Goal: Task Accomplishment & Management: Complete application form

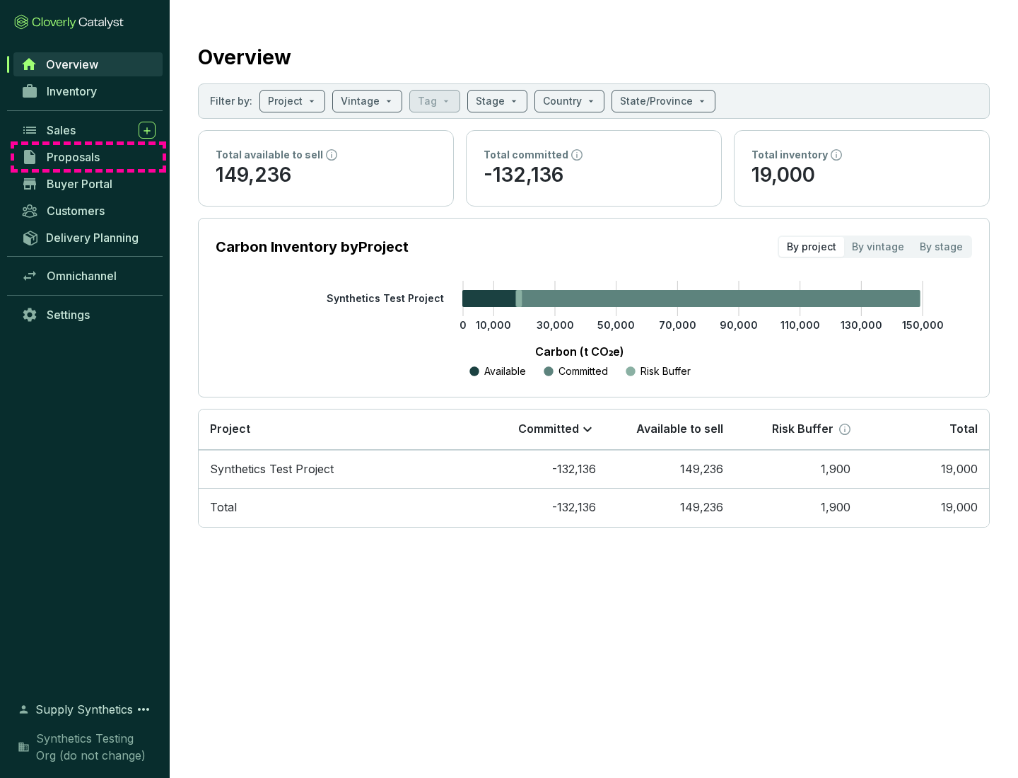
click at [88, 157] on span "Proposals" at bounding box center [73, 157] width 53 height 14
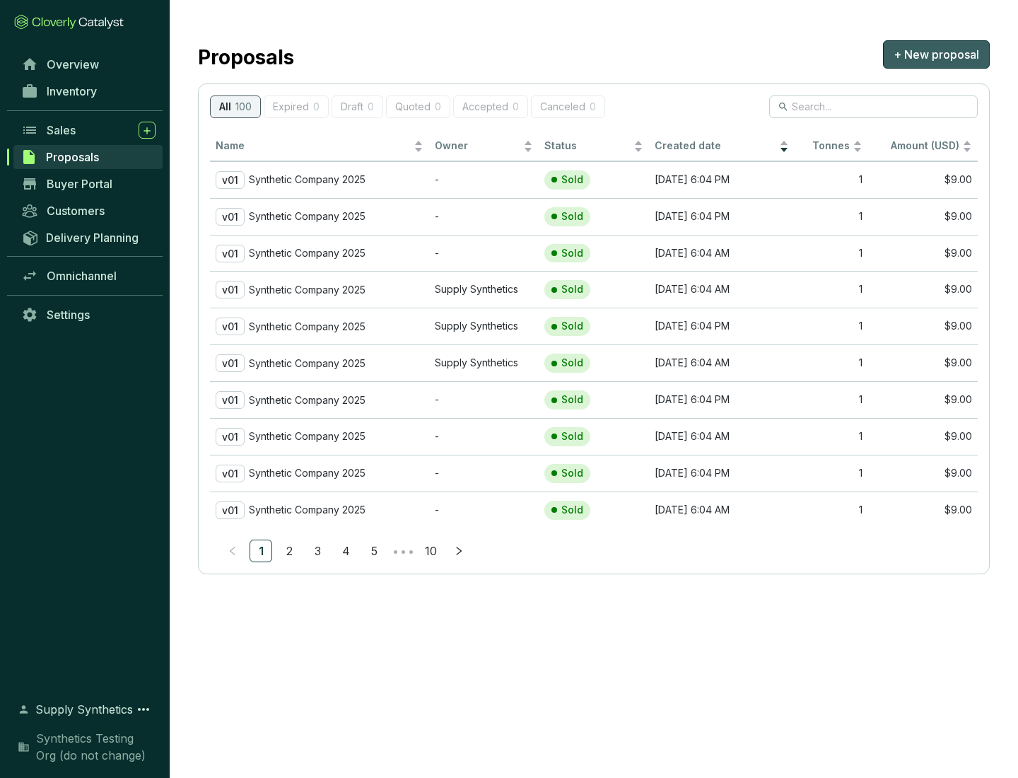
click at [936, 54] on span "+ New proposal" at bounding box center [937, 54] width 86 height 17
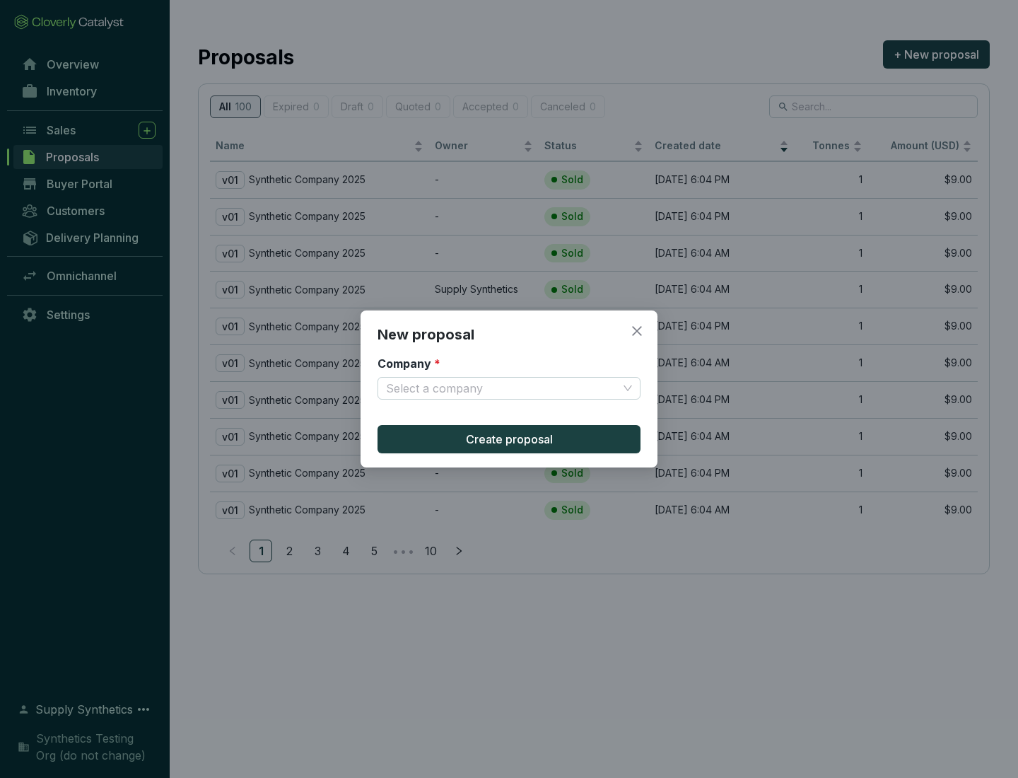
click at [502, 388] on input "Company *" at bounding box center [502, 388] width 232 height 21
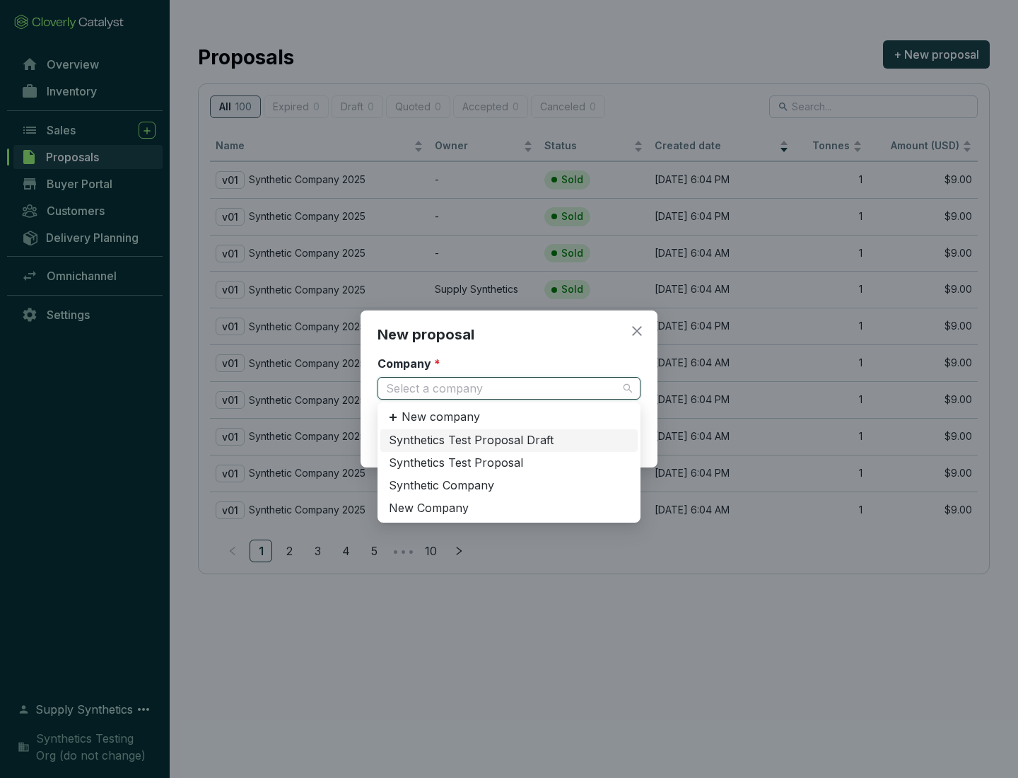
click at [509, 485] on div "Synthetic Company" at bounding box center [509, 486] width 240 height 16
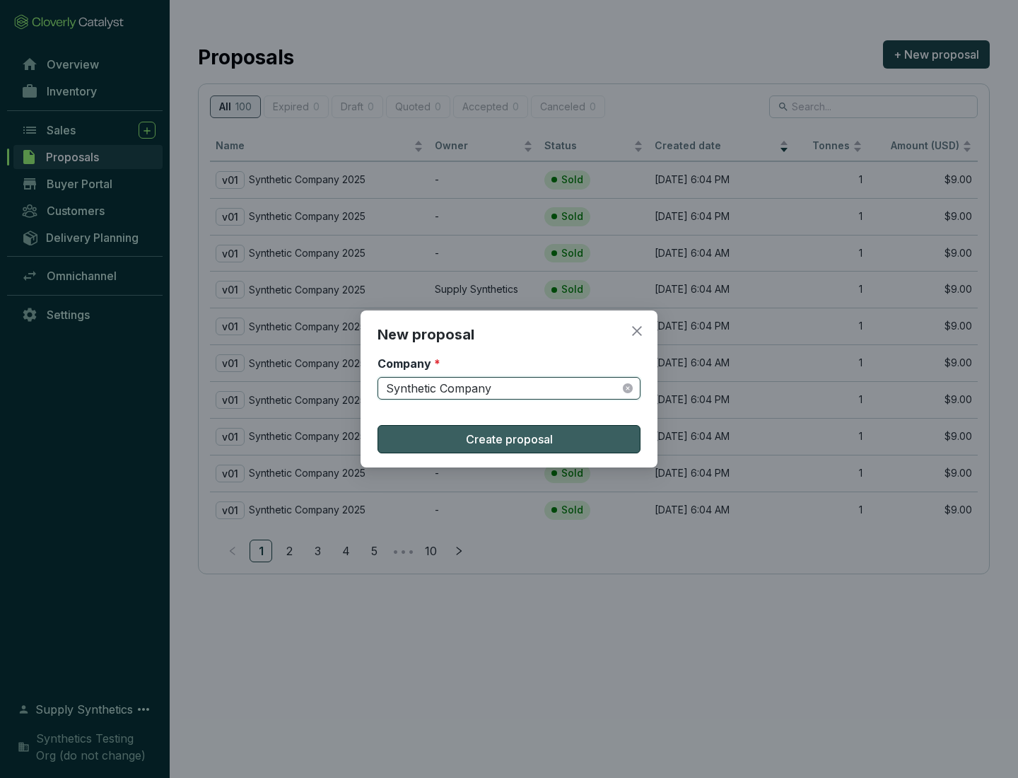
click at [509, 439] on span "Create proposal" at bounding box center [509, 439] width 87 height 17
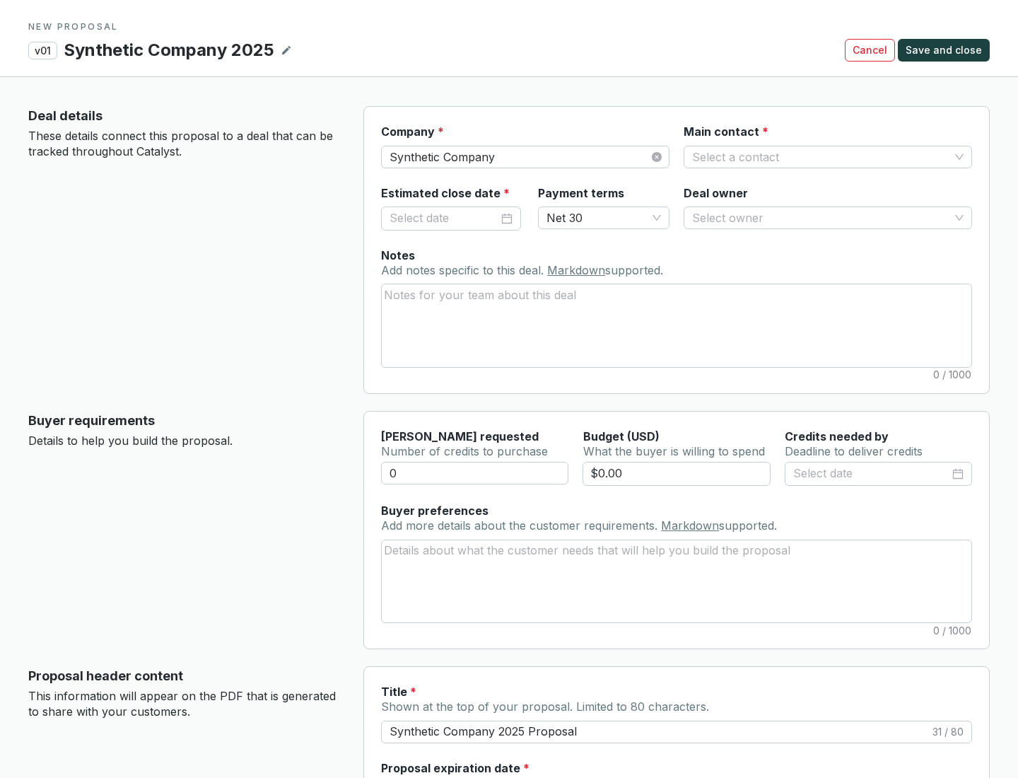
click at [821, 156] on input "Main contact *" at bounding box center [820, 156] width 257 height 21
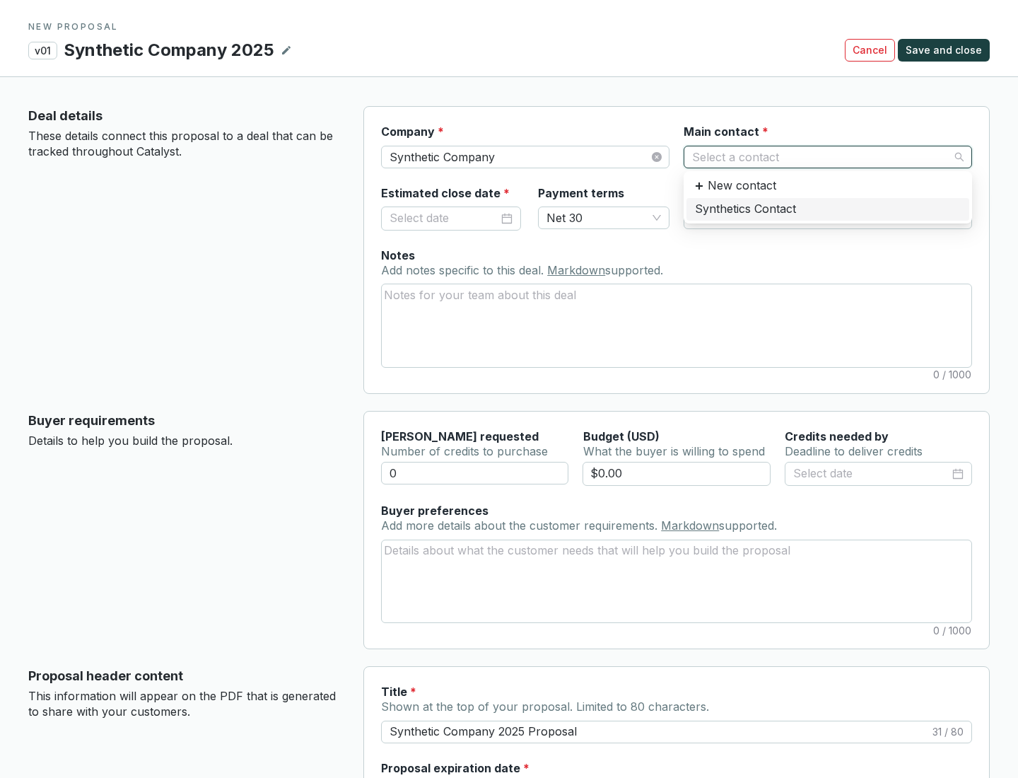
click at [827, 209] on div "Synthetics Contact" at bounding box center [828, 209] width 266 height 16
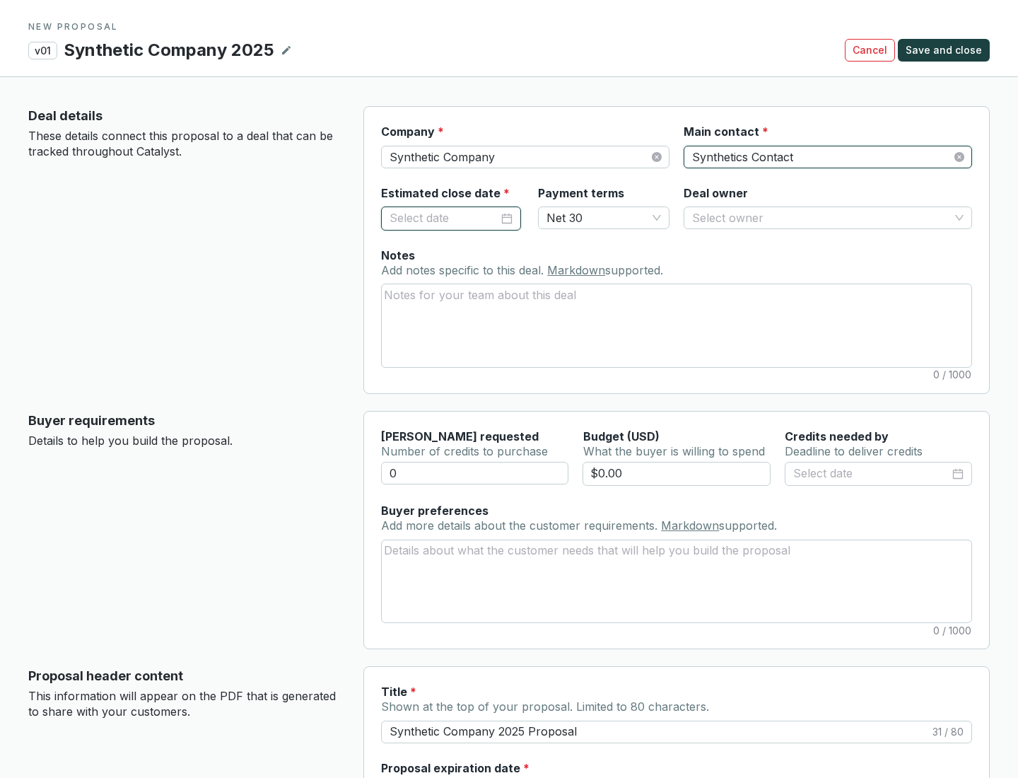
click at [444, 218] on input "Estimated close date *" at bounding box center [444, 218] width 109 height 18
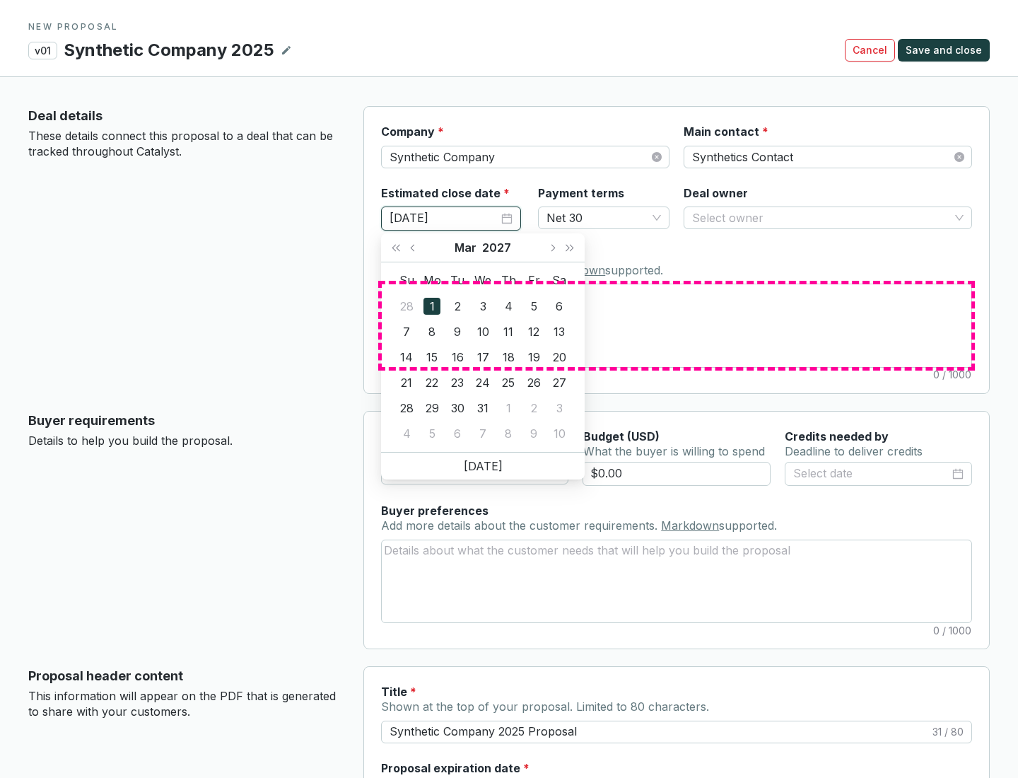
type input "[DATE]"
click at [677, 325] on textarea "Notes Add notes specific to this deal. Markdown supported." at bounding box center [677, 325] width 590 height 82
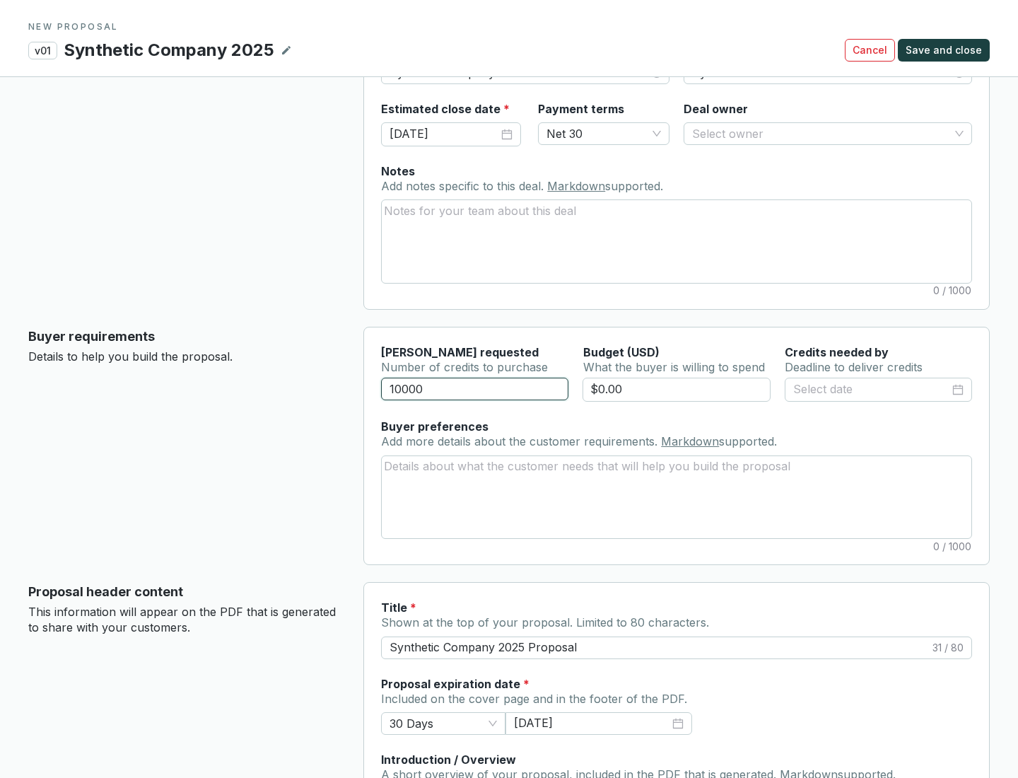
scroll to position [85, 0]
type input "10000"
type input "$0.00"
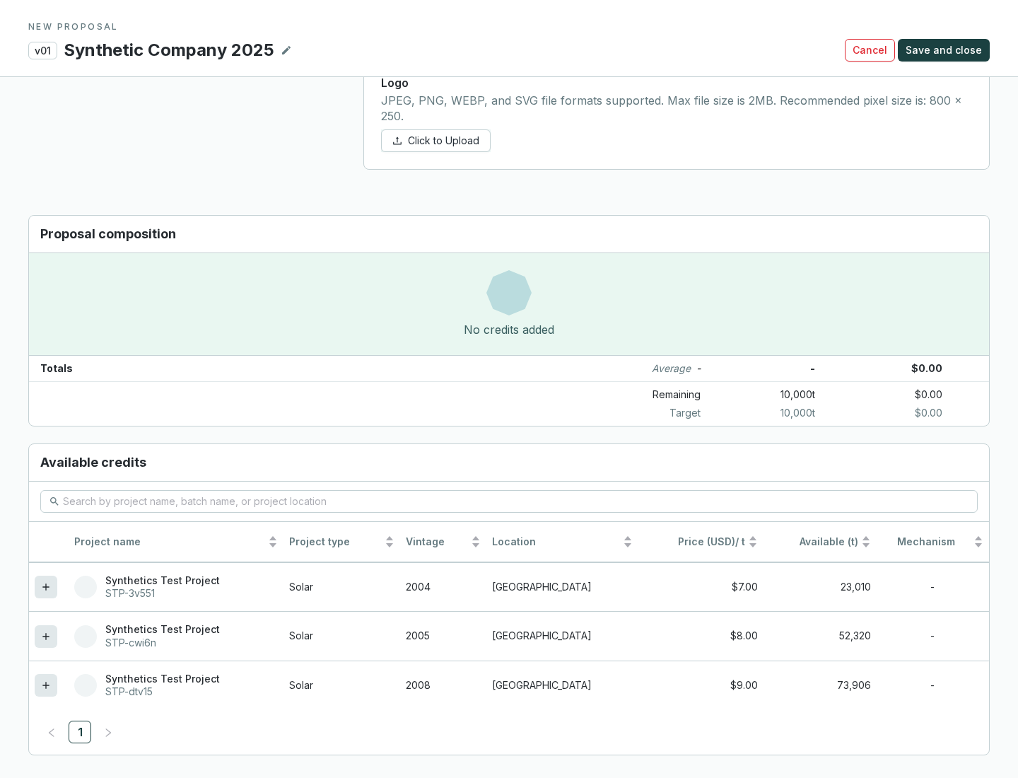
click at [46, 685] on icon at bounding box center [45, 685] width 6 height 6
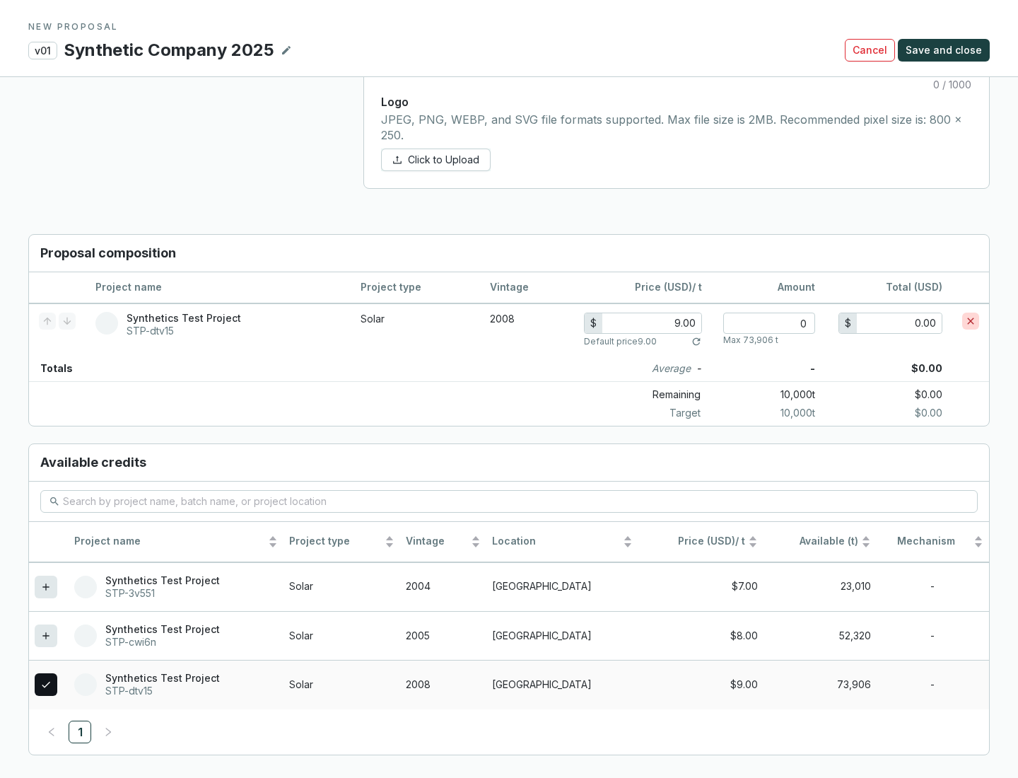
scroll to position [813, 0]
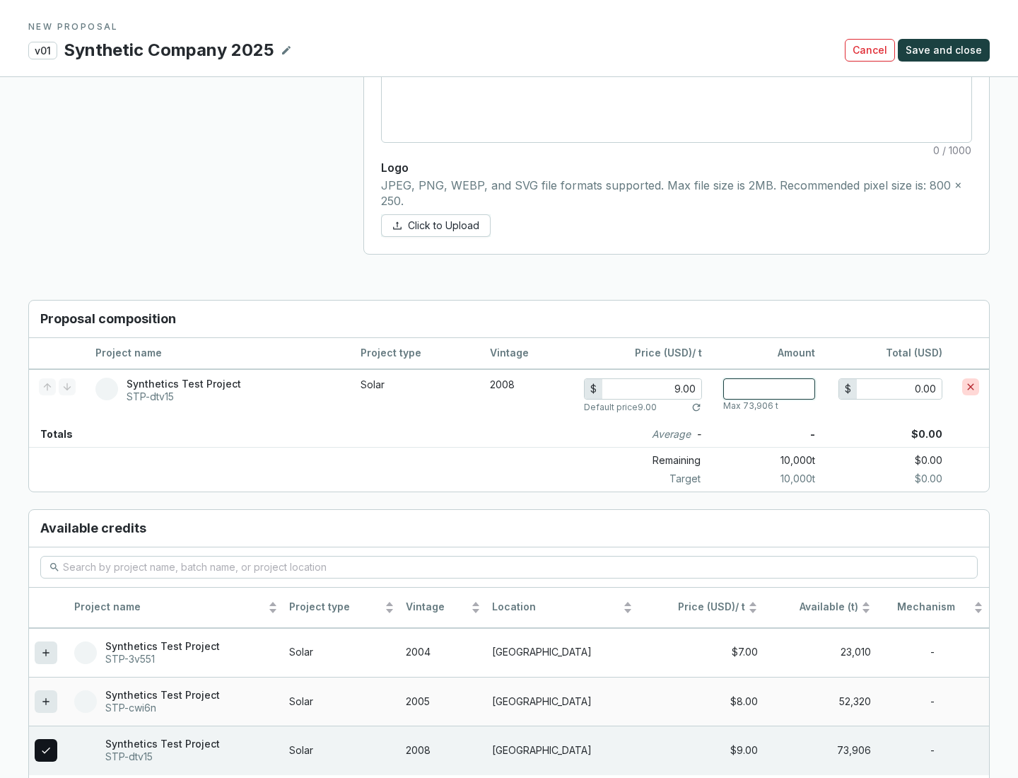
type input "1"
type input "9.00"
type input "1"
click at [946, 50] on span "Save and close" at bounding box center [944, 50] width 76 height 14
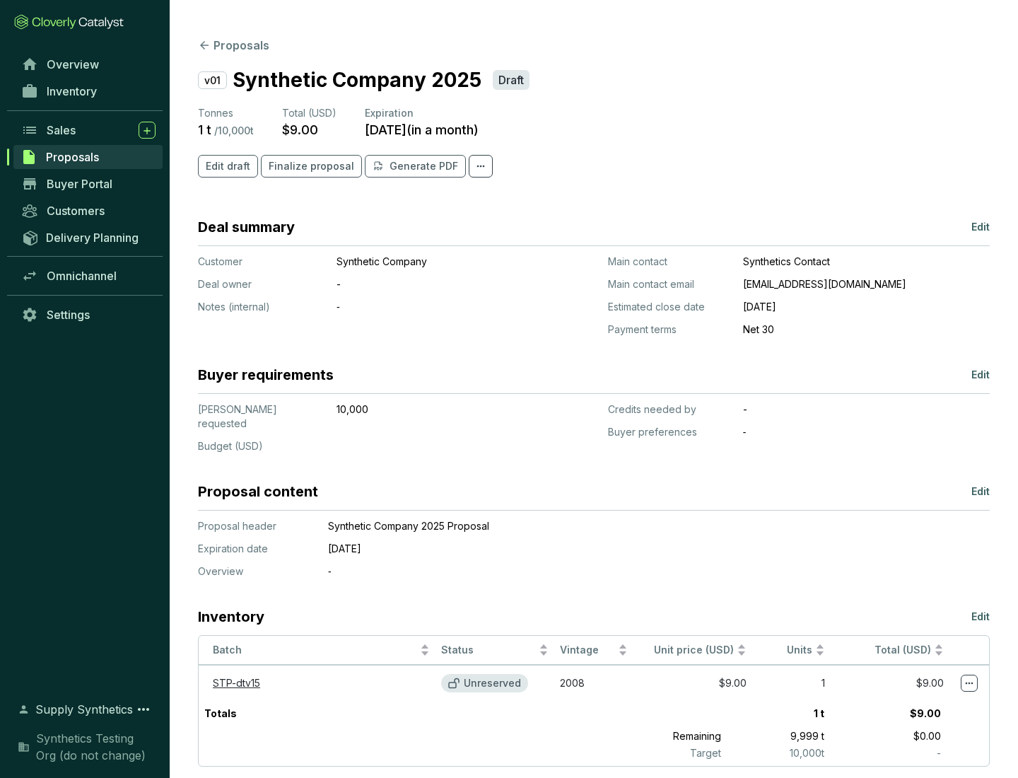
click at [307, 166] on span "Finalize proposal" at bounding box center [312, 166] width 86 height 14
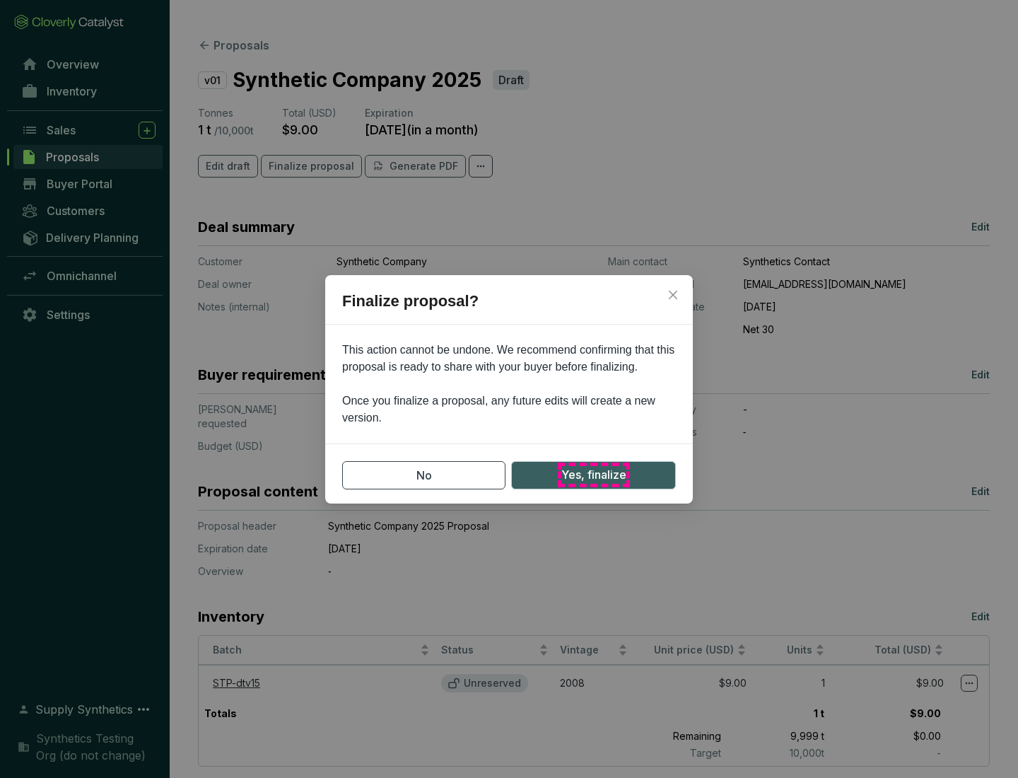
click at [593, 474] on span "Yes, finalize" at bounding box center [593, 475] width 65 height 18
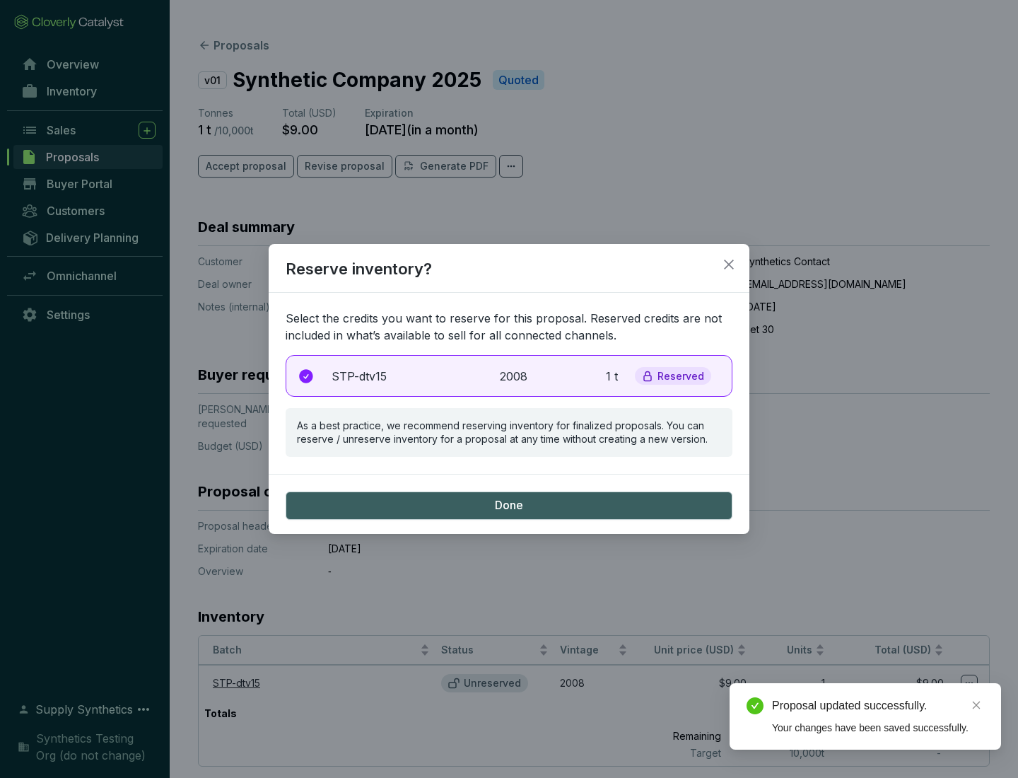
click at [509, 375] on p "2008" at bounding box center [515, 376] width 31 height 17
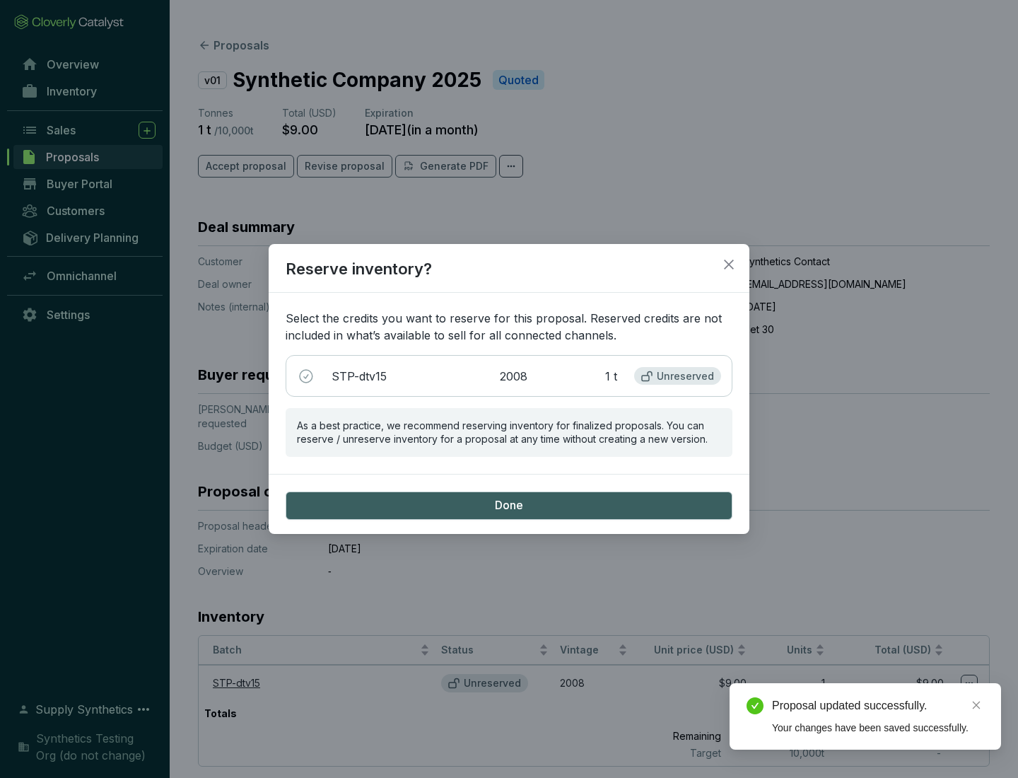
click at [509, 505] on span "Done" at bounding box center [509, 506] width 28 height 16
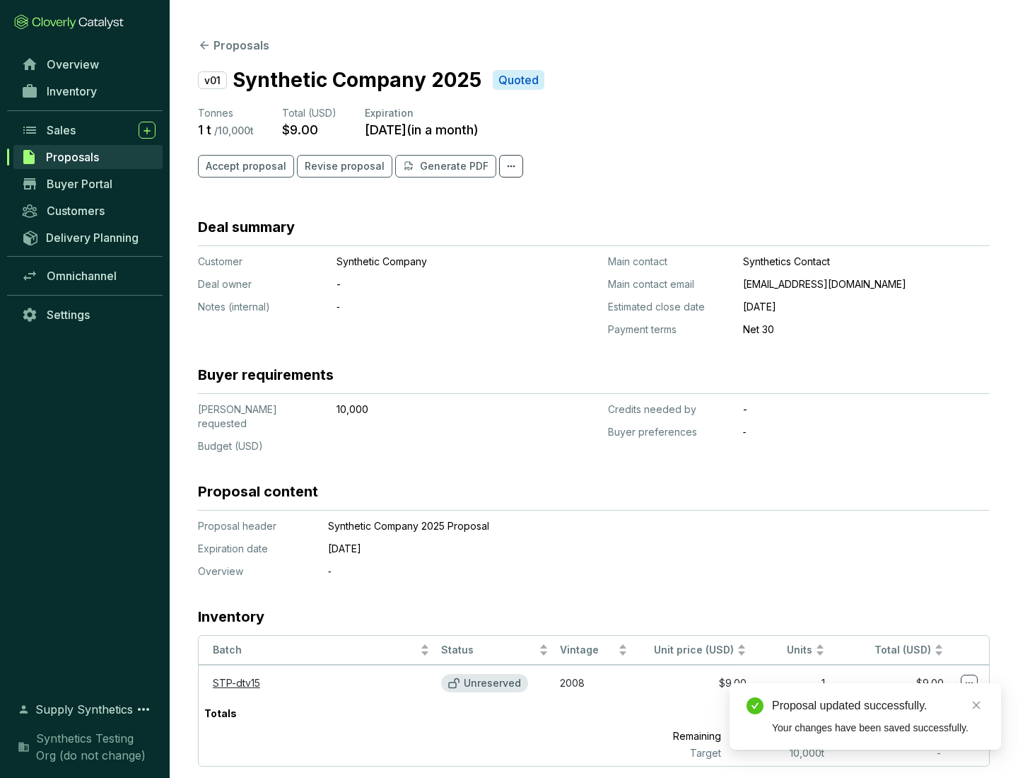
click at [878, 706] on div "Proposal updated successfully." at bounding box center [878, 705] width 212 height 17
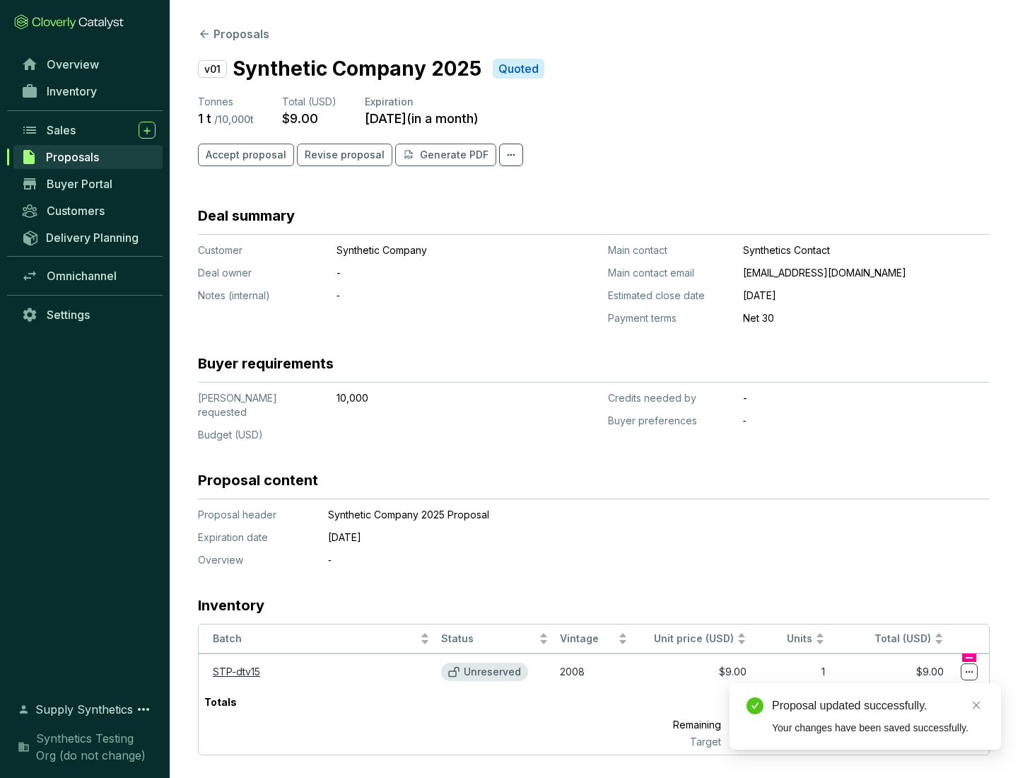
click at [969, 671] on icon at bounding box center [970, 672] width 8 height 2
click at [926, 689] on div "Proposal updated successfully. Your changes have been saved successfully." at bounding box center [865, 716] width 271 height 66
click at [878, 706] on div "Proposal updated successfully." at bounding box center [878, 705] width 212 height 17
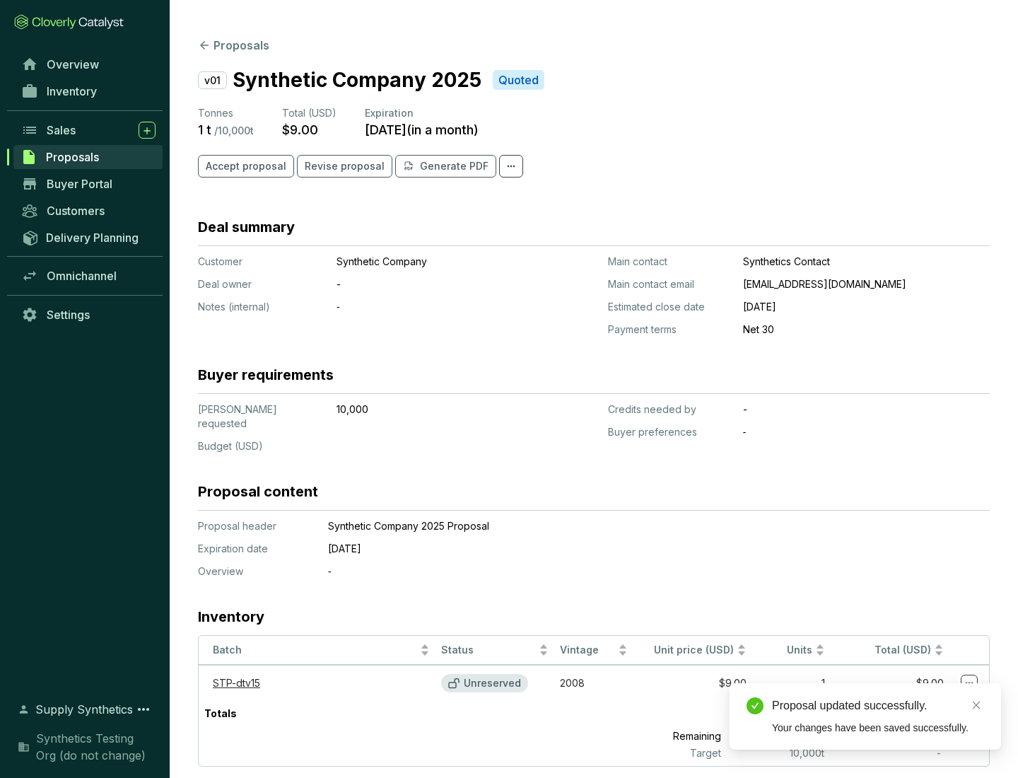
click at [244, 166] on span "Accept proposal" at bounding box center [246, 166] width 81 height 14
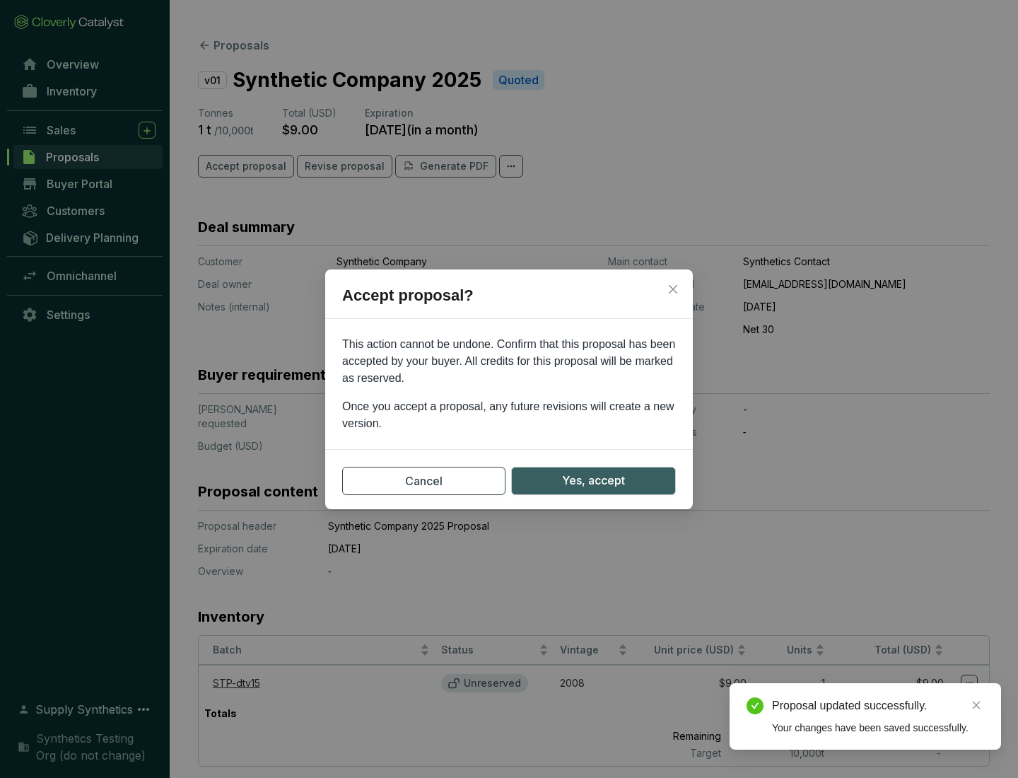
click at [593, 480] on span "Yes, accept" at bounding box center [593, 481] width 63 height 18
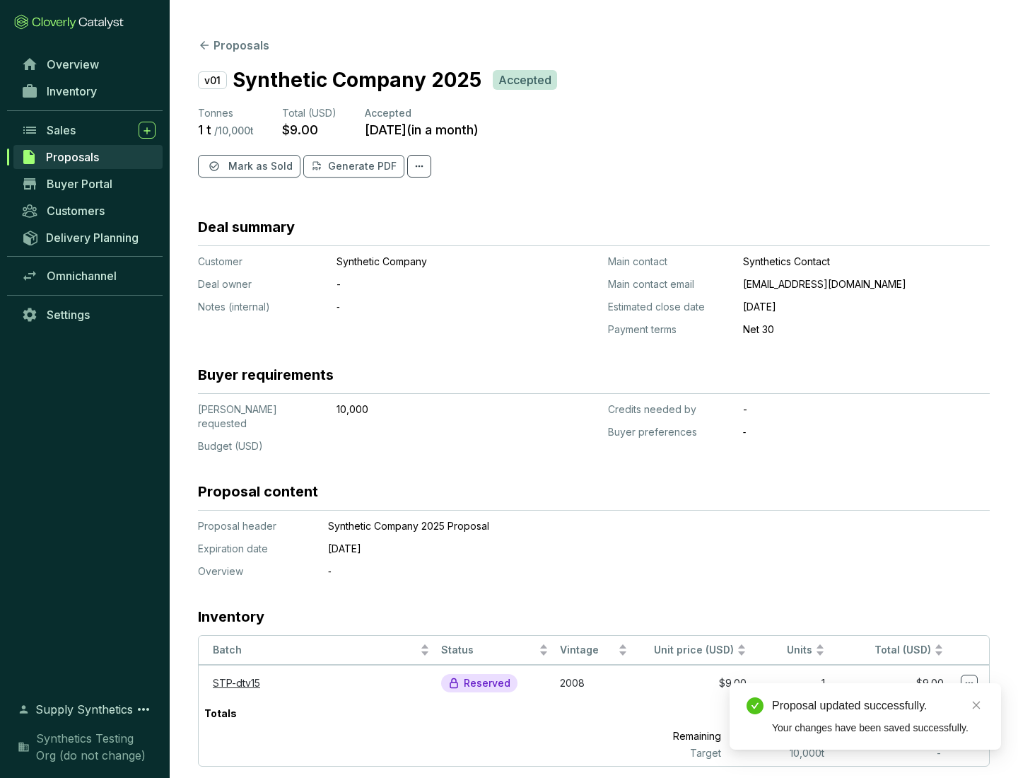
click at [259, 166] on span "Mark as Sold" at bounding box center [260, 166] width 64 height 14
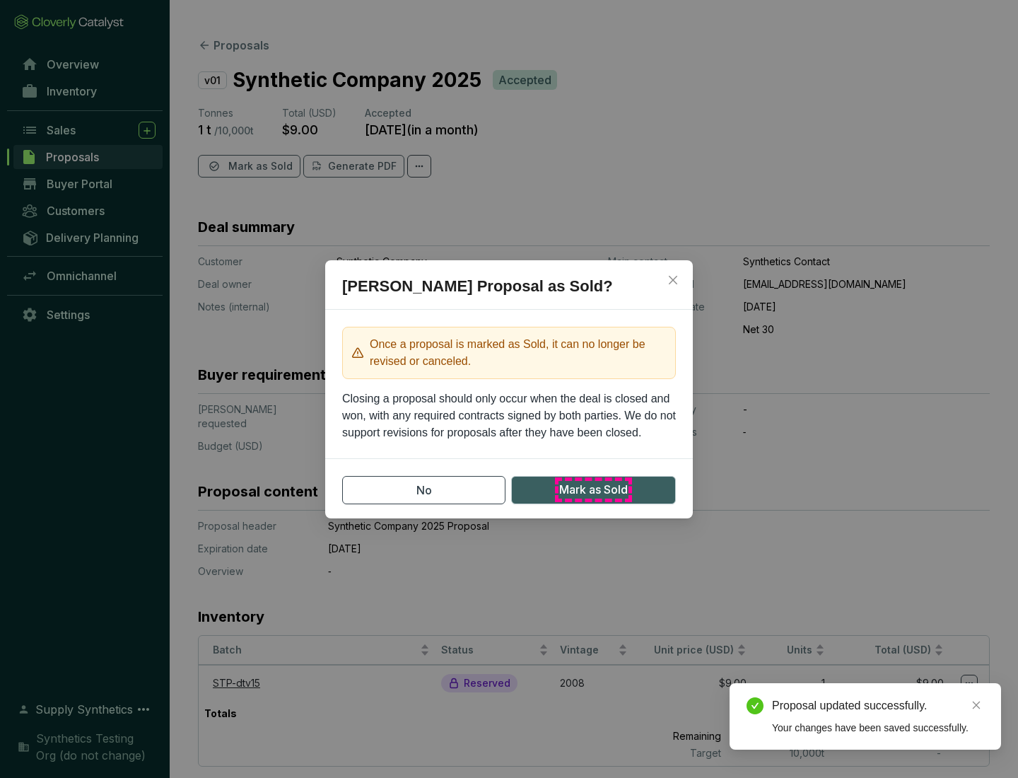
click at [593, 489] on span "Mark as Sold" at bounding box center [593, 490] width 69 height 18
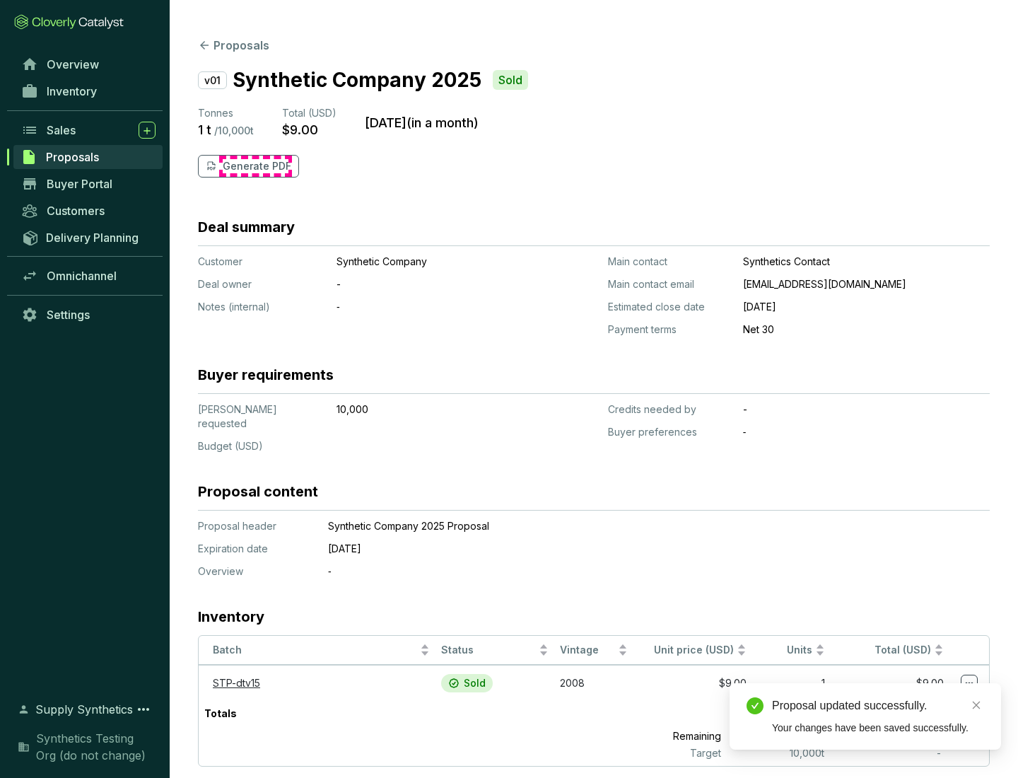
click at [255, 166] on p "Generate PDF" at bounding box center [257, 166] width 69 height 14
click at [878, 706] on div "Proposal updated successfully." at bounding box center [878, 705] width 212 height 17
